Goal: Find specific page/section: Find specific page/section

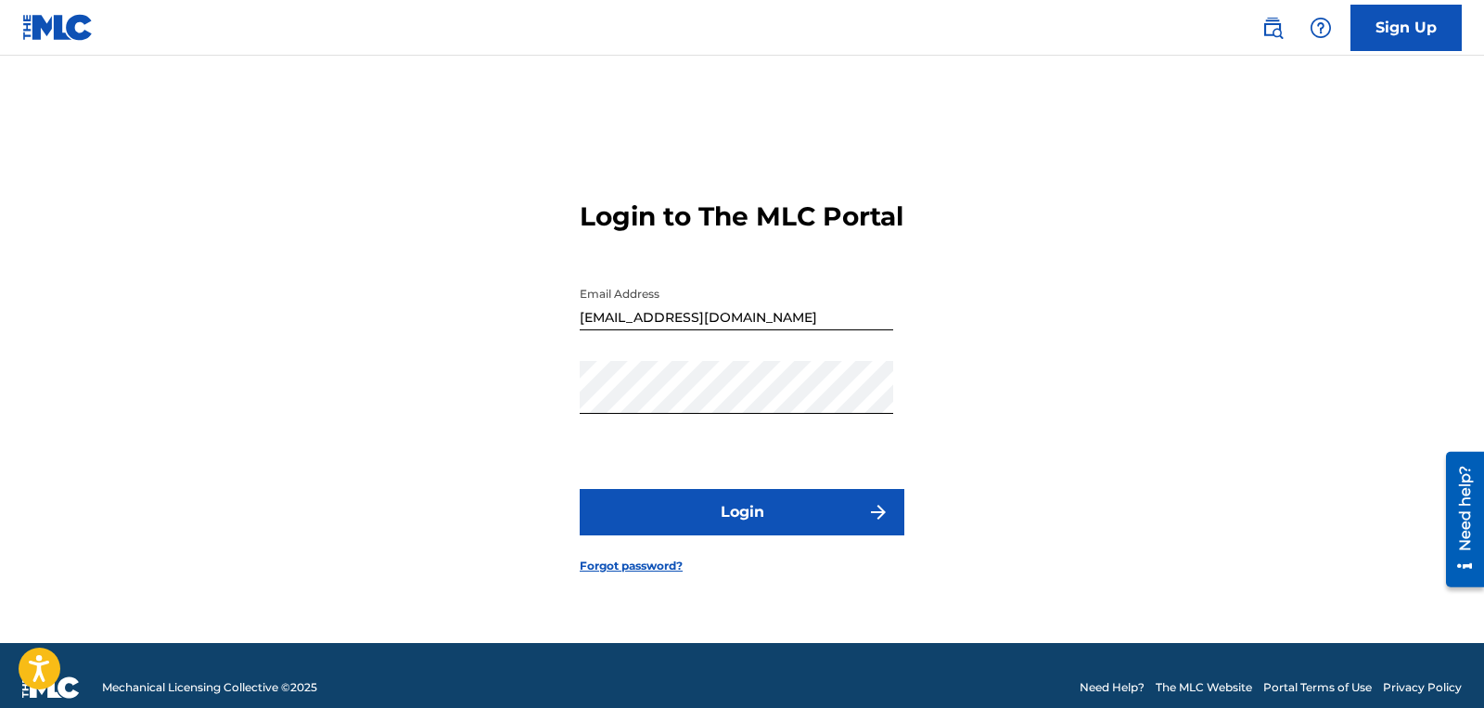
click at [718, 516] on button "Login" at bounding box center [742, 512] width 325 height 46
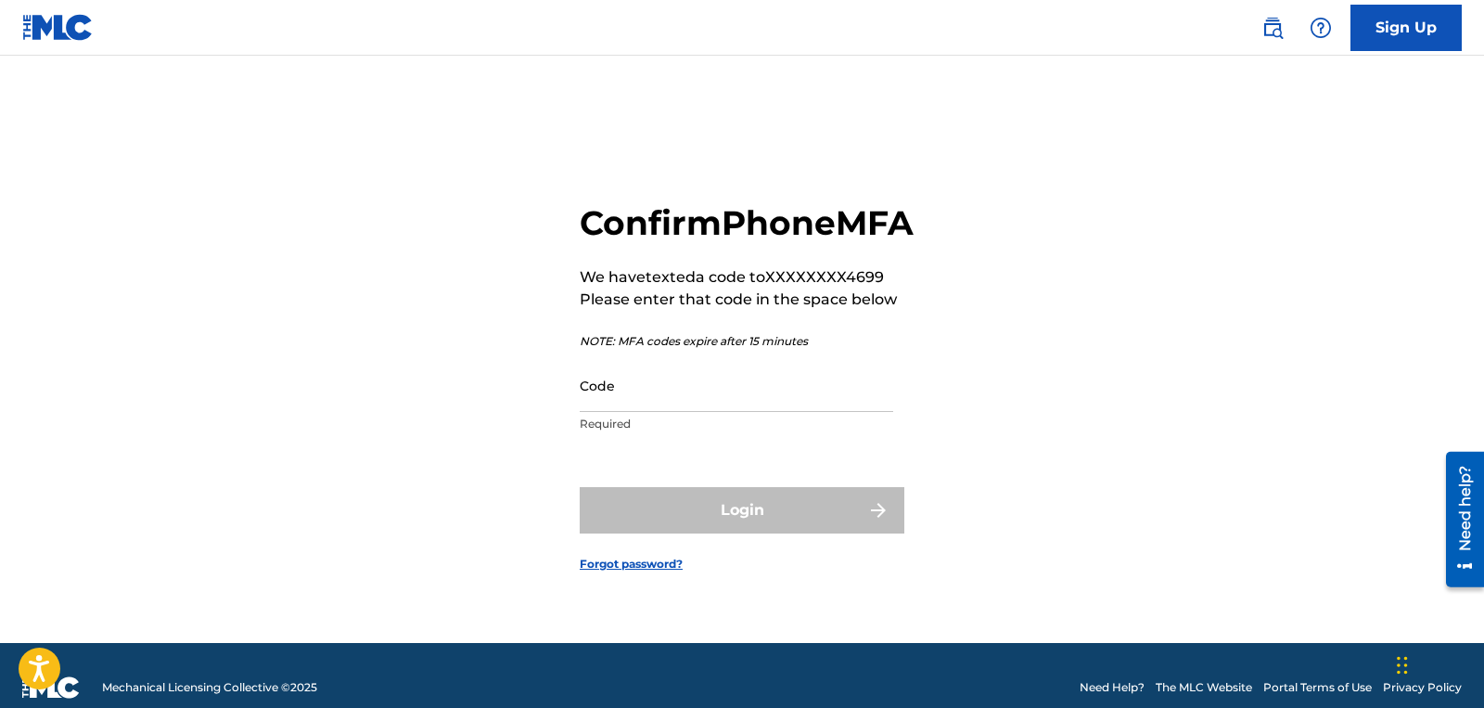
click at [622, 412] on input "Code" at bounding box center [737, 385] width 314 height 53
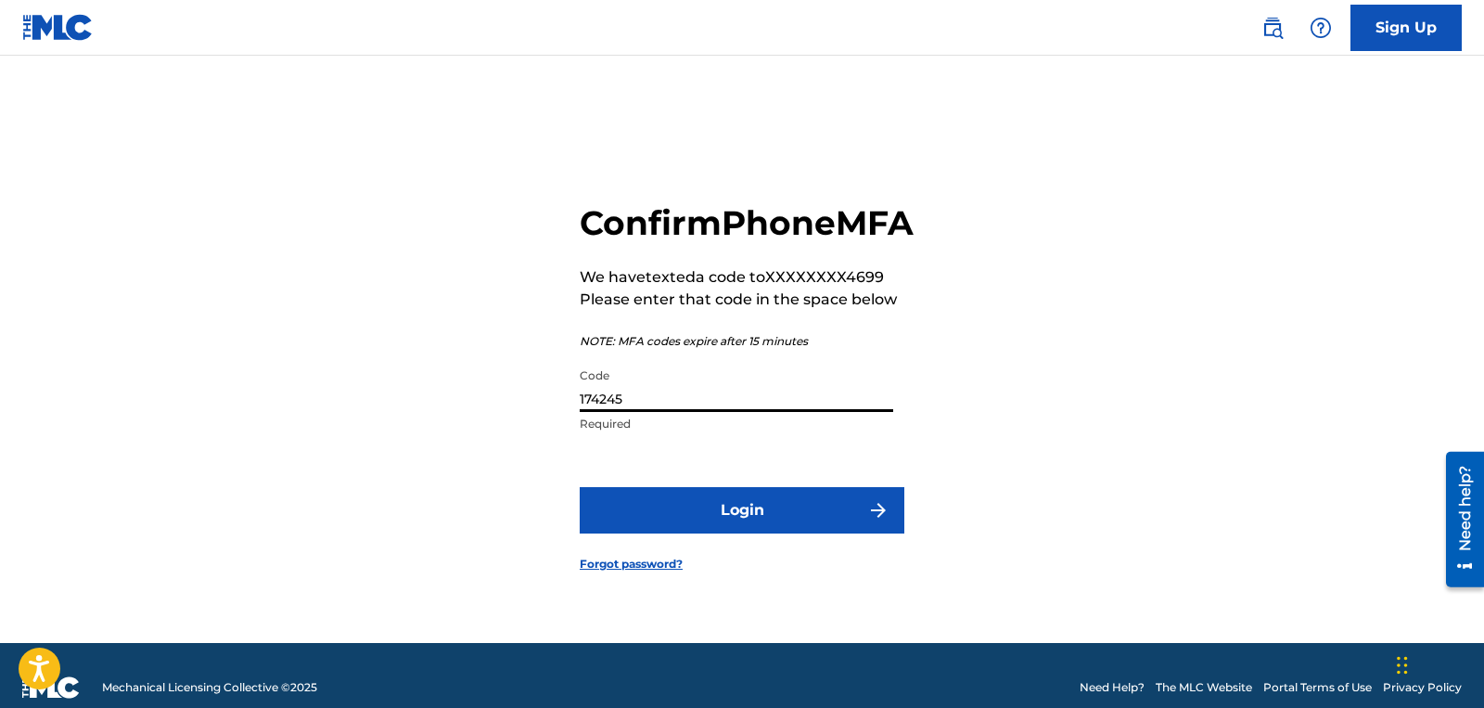
type input "174245"
click at [722, 533] on button "Login" at bounding box center [742, 510] width 325 height 46
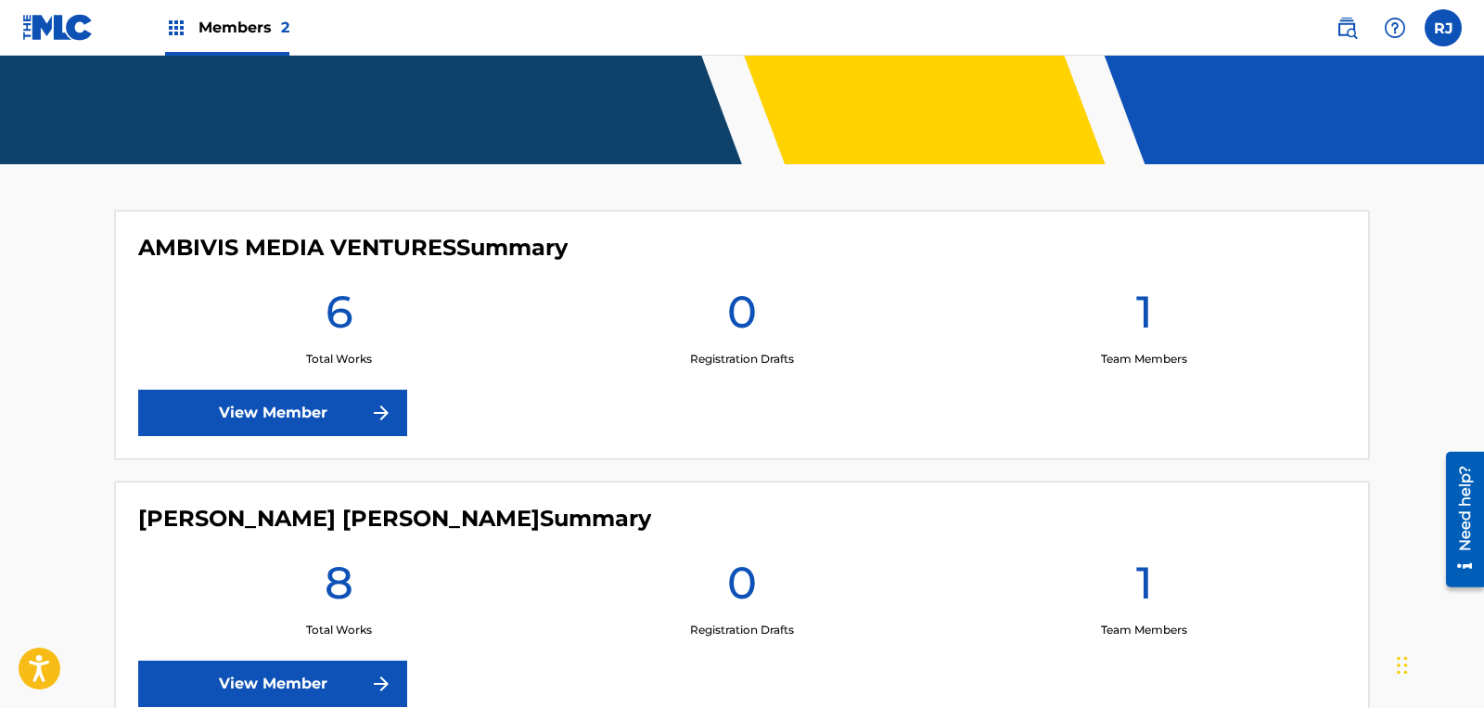
scroll to position [382, 0]
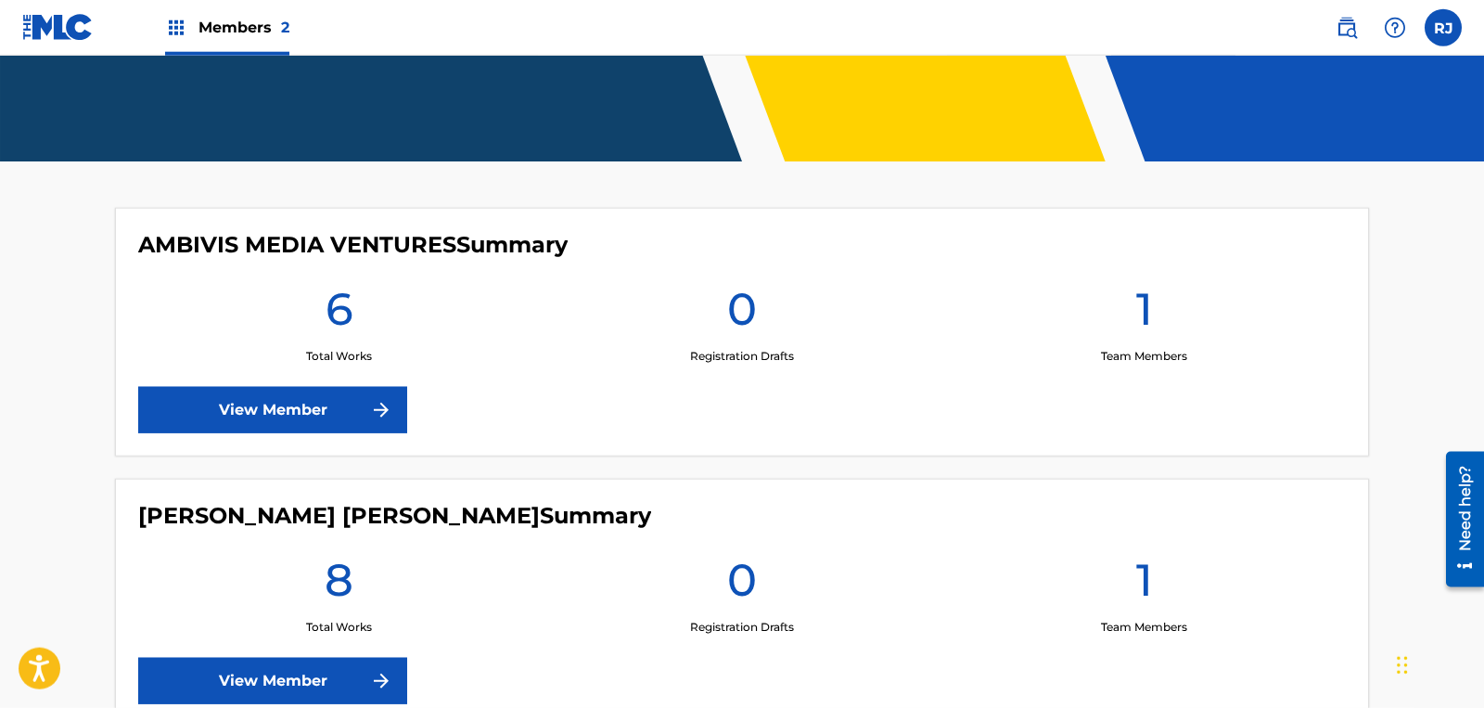
click at [301, 677] on link "View Member" at bounding box center [272, 681] width 269 height 46
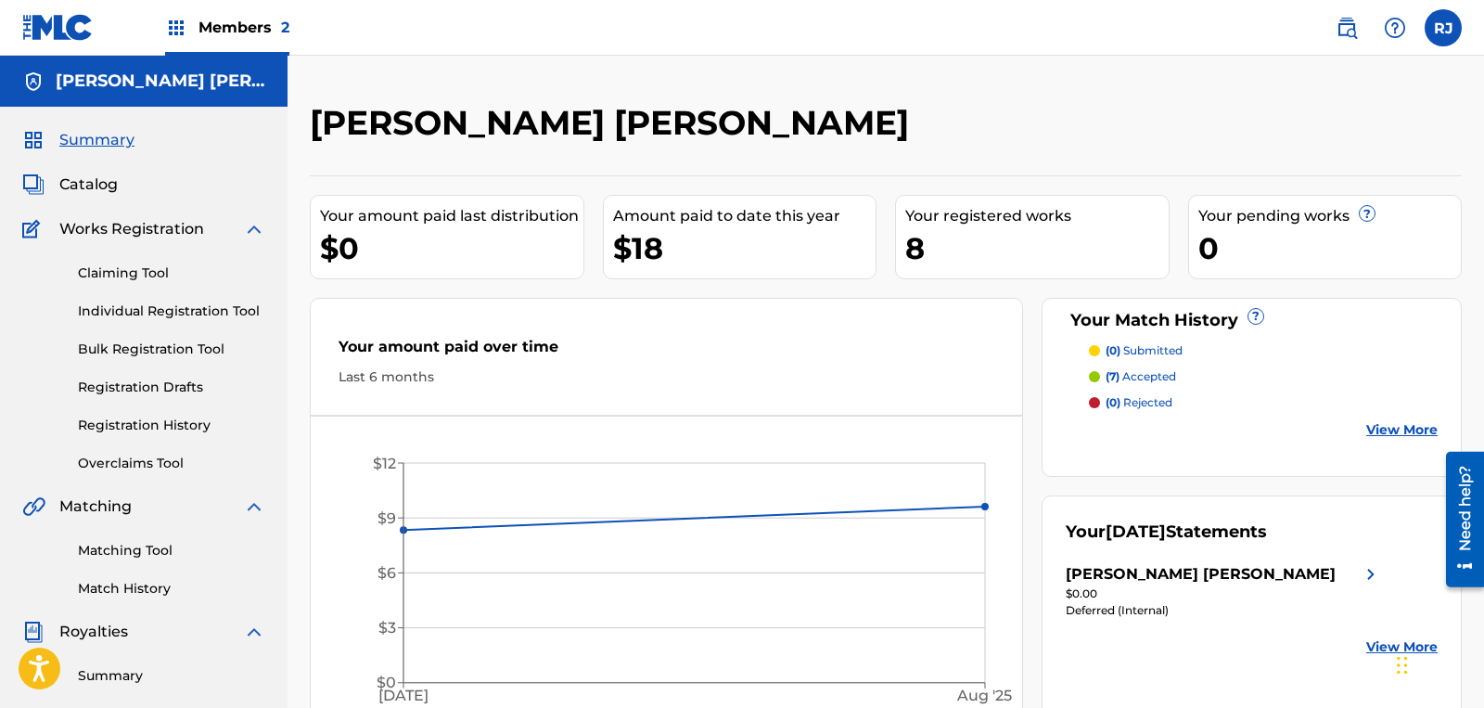
click at [92, 180] on span "Catalog" at bounding box center [88, 184] width 58 height 22
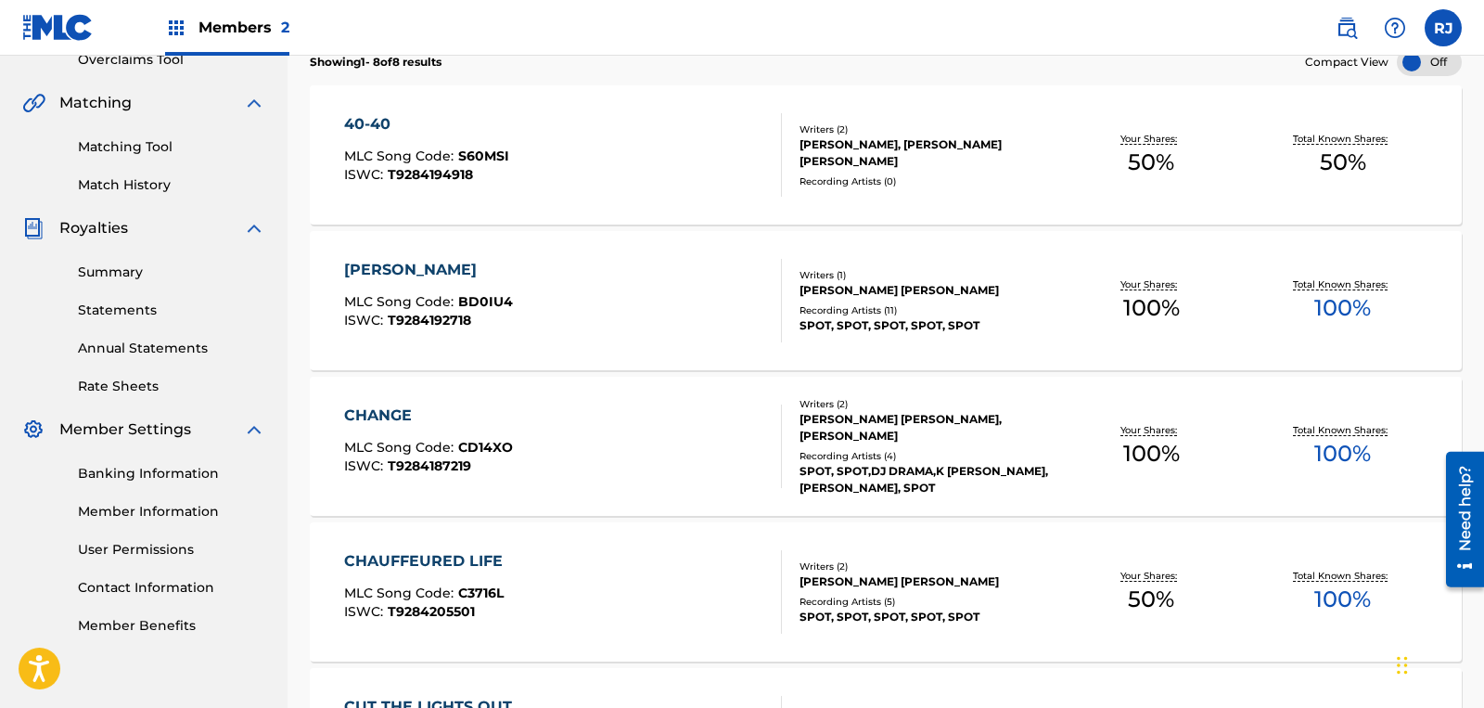
scroll to position [408, 0]
